Goal: Task Accomplishment & Management: Use online tool/utility

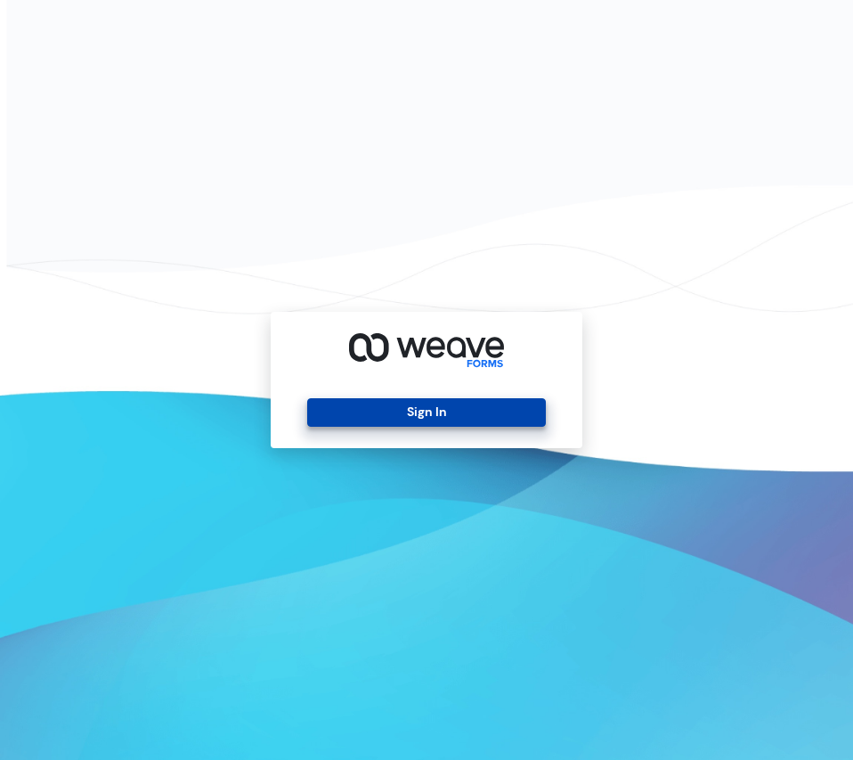
click at [454, 409] on button "Sign In" at bounding box center [426, 412] width 238 height 29
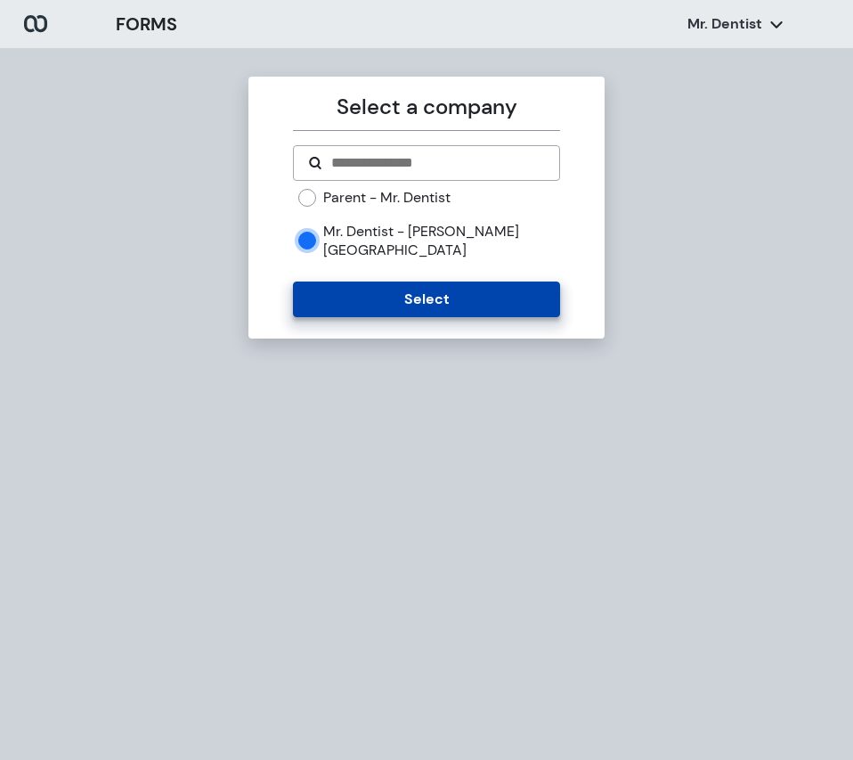
click at [412, 281] on button "Select" at bounding box center [426, 299] width 266 height 36
